Goal: Information Seeking & Learning: Find specific fact

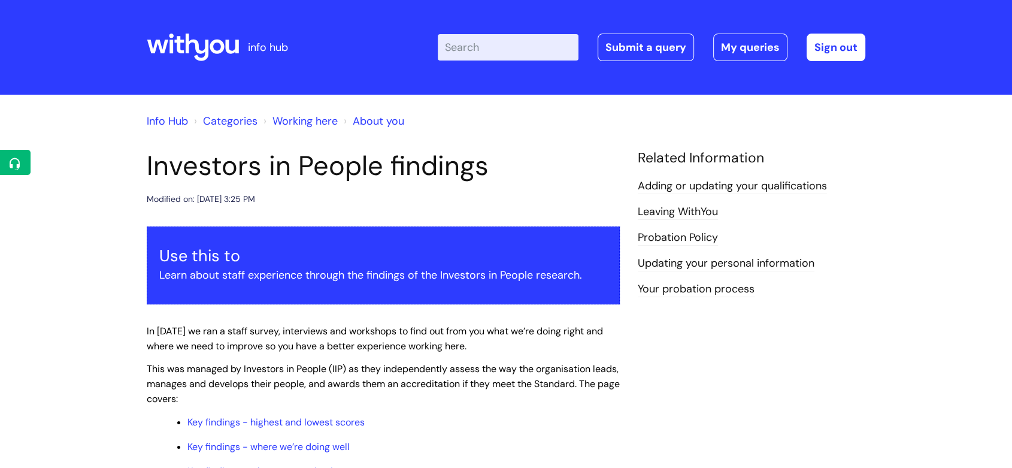
click at [131, 40] on header "info hub Enter your search term here... Search Submit a query My queries Welcom…" at bounding box center [506, 47] width 1012 height 95
click at [180, 46] on icon at bounding box center [193, 47] width 92 height 29
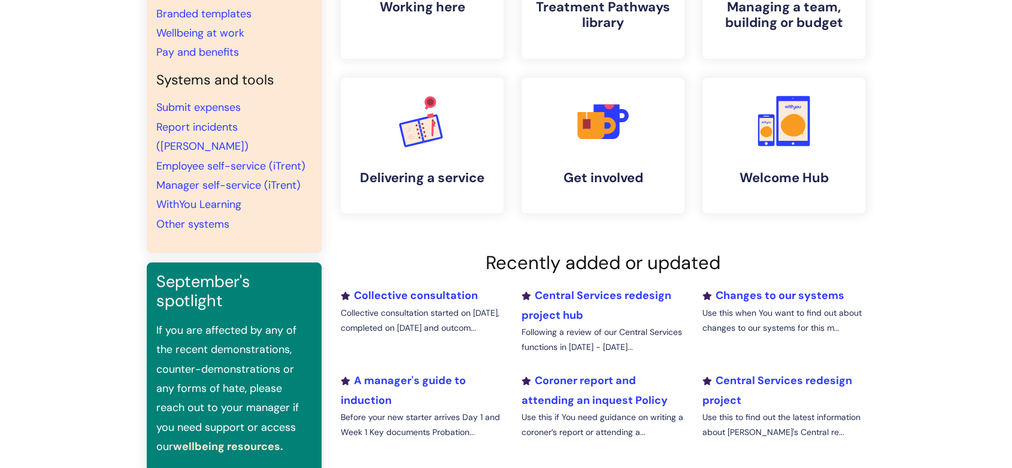
scroll to position [399, 0]
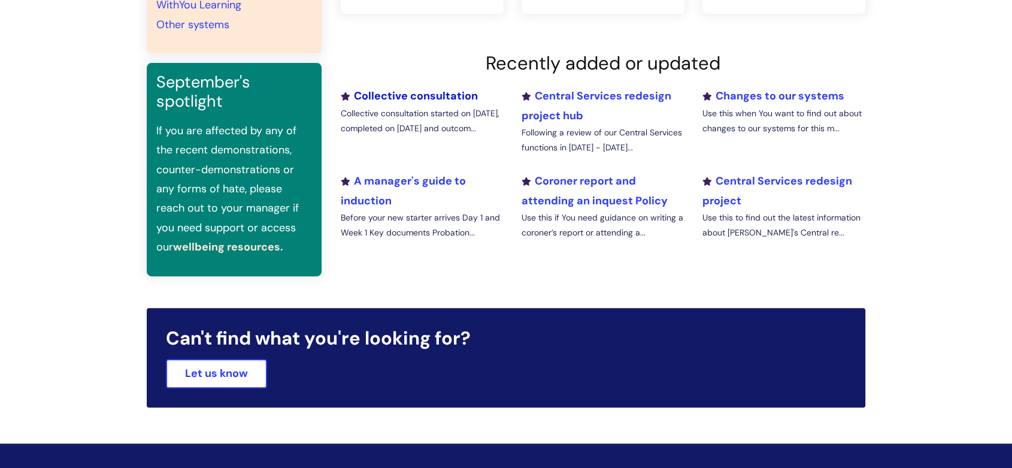
click at [446, 97] on link "Collective consultation" at bounding box center [409, 96] width 137 height 14
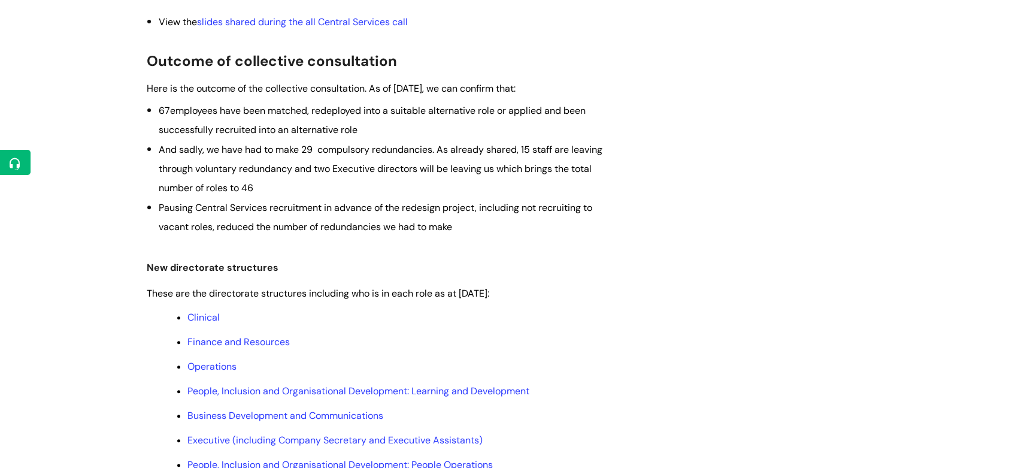
scroll to position [599, 0]
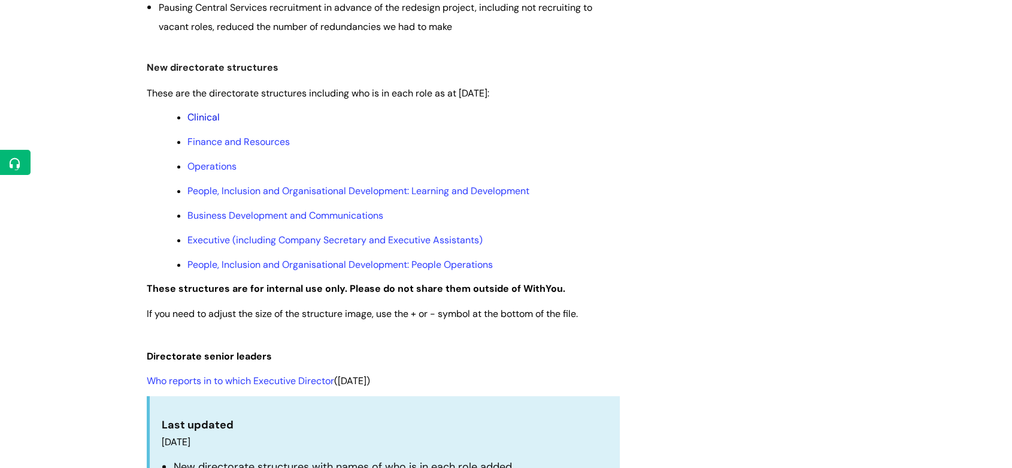
click at [207, 115] on link "Clinical" at bounding box center [203, 117] width 32 height 13
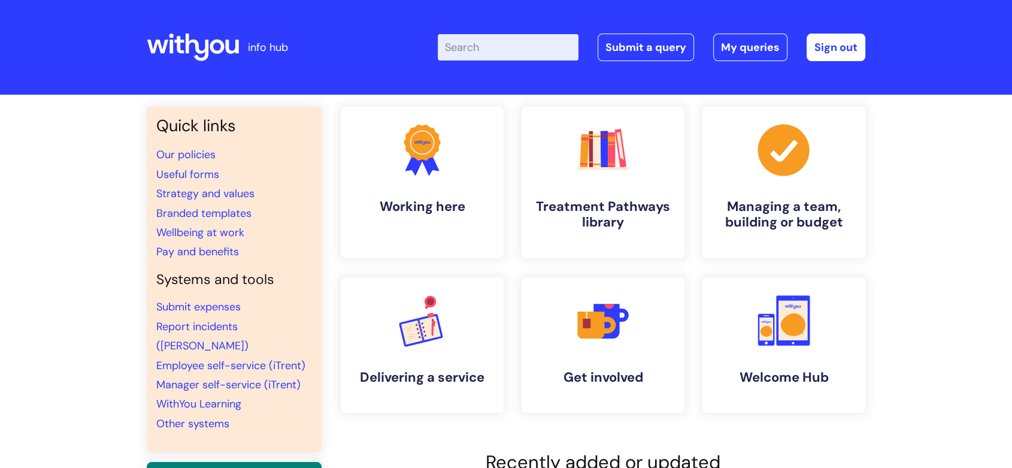
click at [535, 35] on input "Enter your search term here..." at bounding box center [508, 47] width 141 height 26
type input "pay"
click button "Search" at bounding box center [0, 0] width 0 height 0
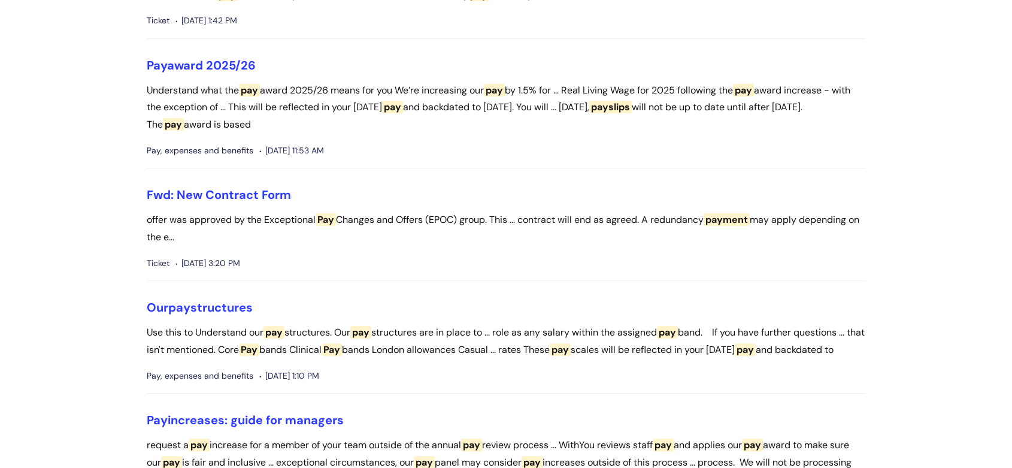
scroll to position [266, 0]
click at [229, 64] on link "Pay award 2025/26" at bounding box center [201, 65] width 109 height 16
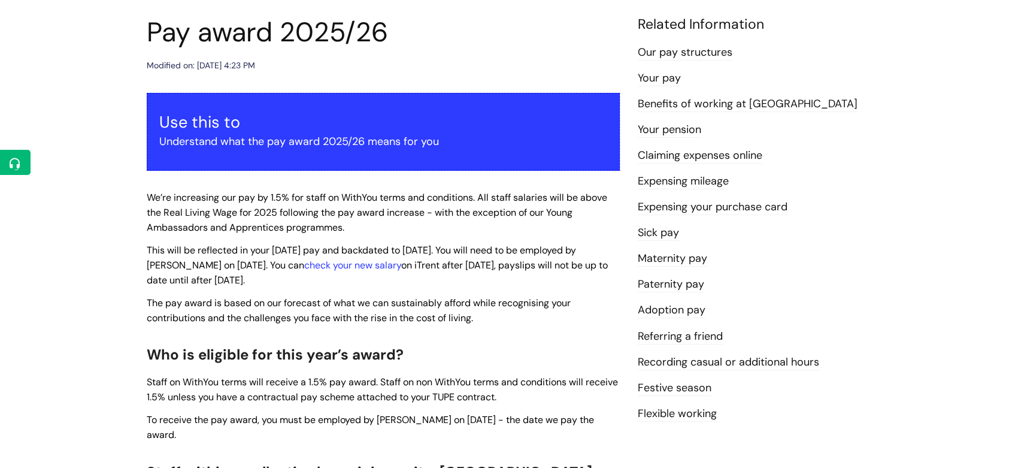
scroll to position [133, 0]
click at [679, 53] on link "Our pay structures" at bounding box center [685, 53] width 95 height 16
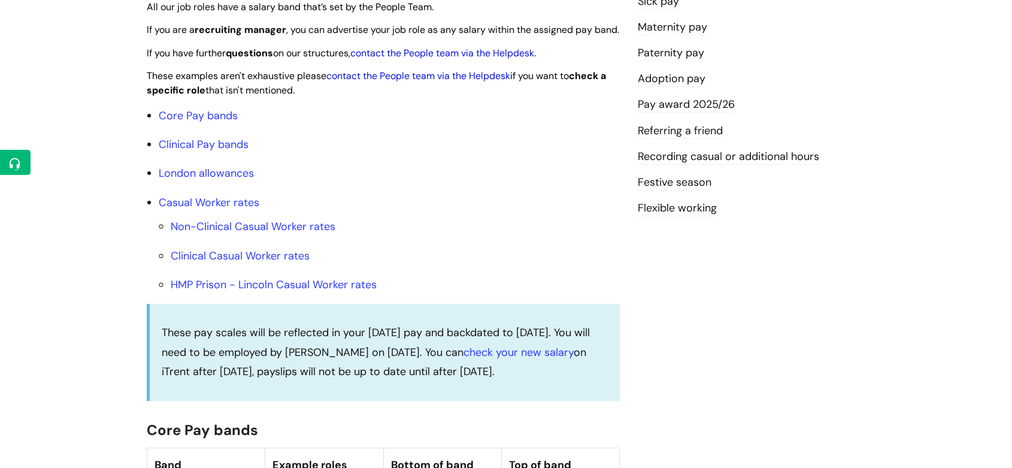
scroll to position [332, 0]
